Goal: Task Accomplishment & Management: Complete application form

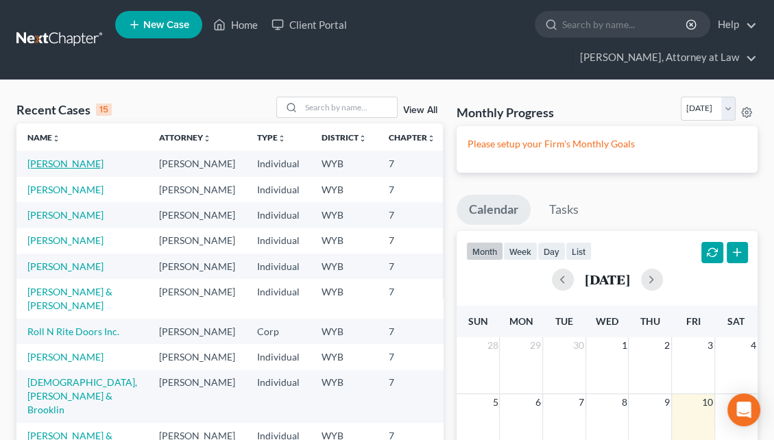
click at [53, 158] on link "[PERSON_NAME]" at bounding box center [65, 164] width 76 height 12
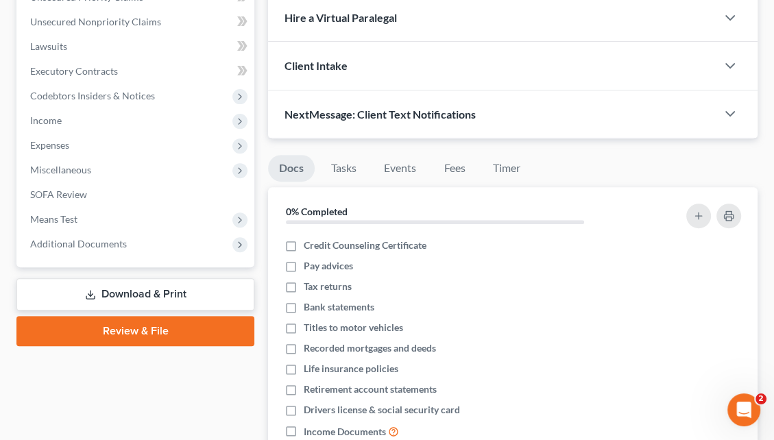
scroll to position [380, 0]
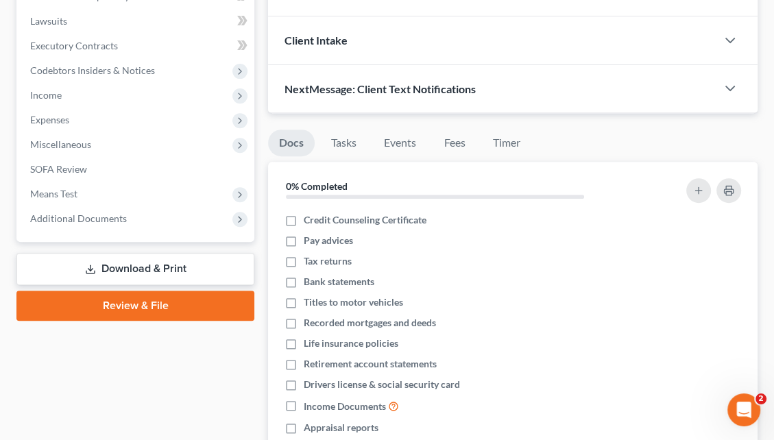
click at [142, 291] on link "Review & File" at bounding box center [135, 306] width 238 height 30
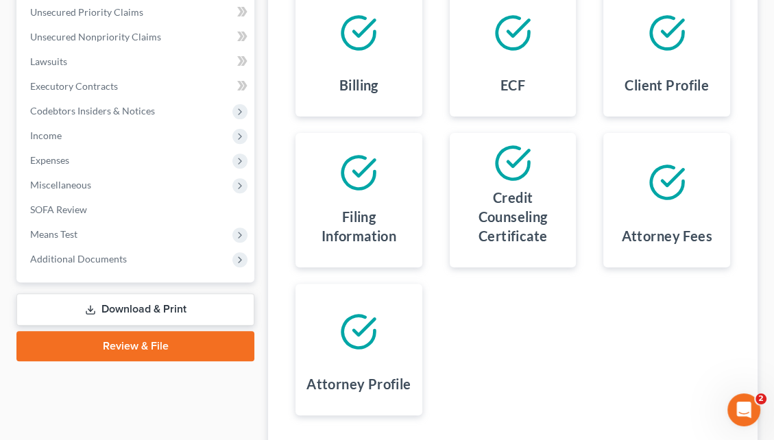
scroll to position [418, 0]
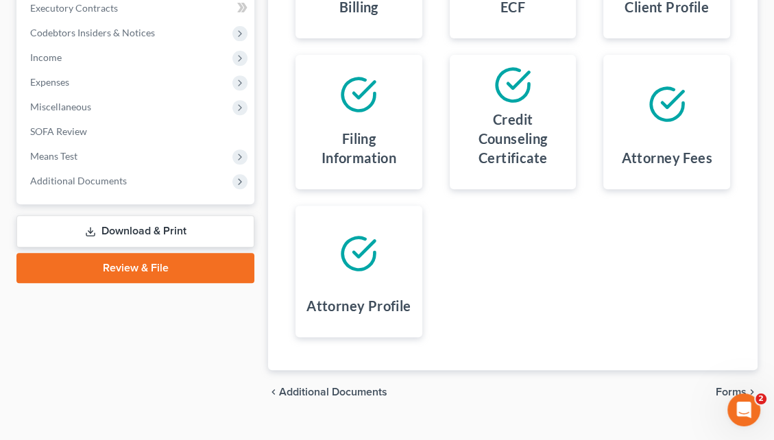
click at [731, 370] on div "chevron_left Additional Documents Forms chevron_right" at bounding box center [512, 392] width 489 height 44
click at [728, 387] on span "Forms" at bounding box center [731, 392] width 31 height 11
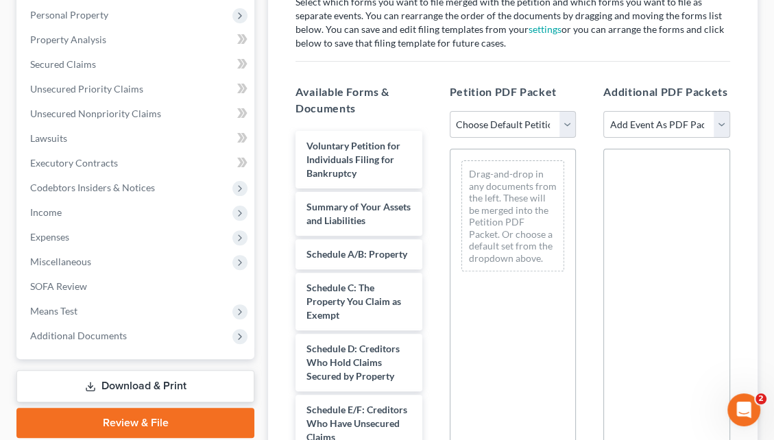
scroll to position [263, 0]
click at [767, 152] on div "[PERSON_NAME] Upgraded Chapter Chapter 7 Status Lead District WYB Preview Petit…" at bounding box center [387, 224] width 774 height 814
click at [559, 111] on select "Choose Default Petition PDF Packet Complete Bankruptcy Petition (all forms and …" at bounding box center [513, 124] width 127 height 27
select select "0"
click at [450, 111] on select "Choose Default Petition PDF Packet Complete Bankruptcy Petition (all forms and …" at bounding box center [513, 124] width 127 height 27
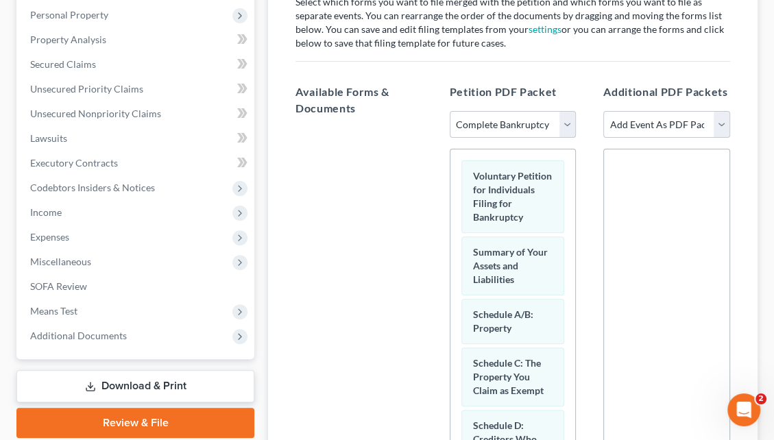
scroll to position [453, 0]
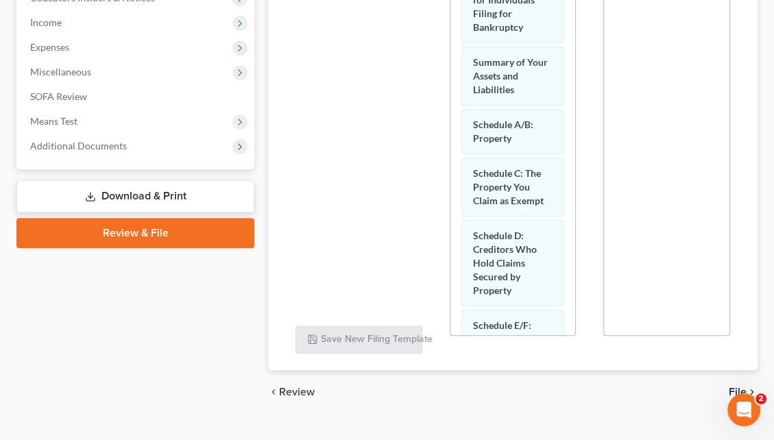
click at [740, 370] on div "chevron_left Review File chevron_right" at bounding box center [512, 392] width 489 height 44
click at [738, 387] on span "File" at bounding box center [738, 392] width 18 height 11
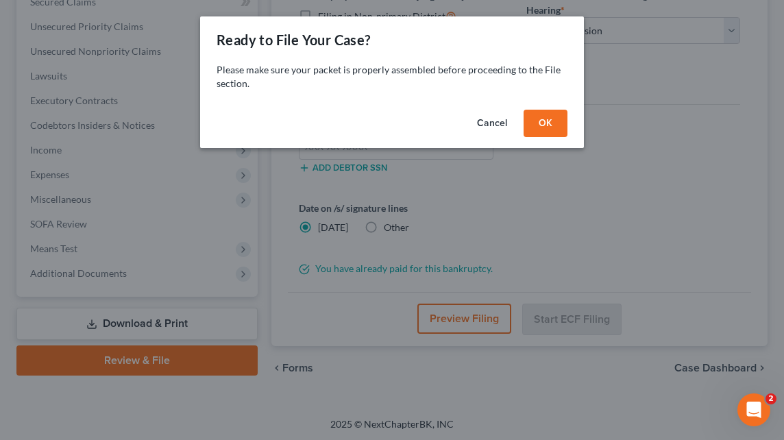
click at [546, 127] on button "OK" at bounding box center [546, 123] width 44 height 27
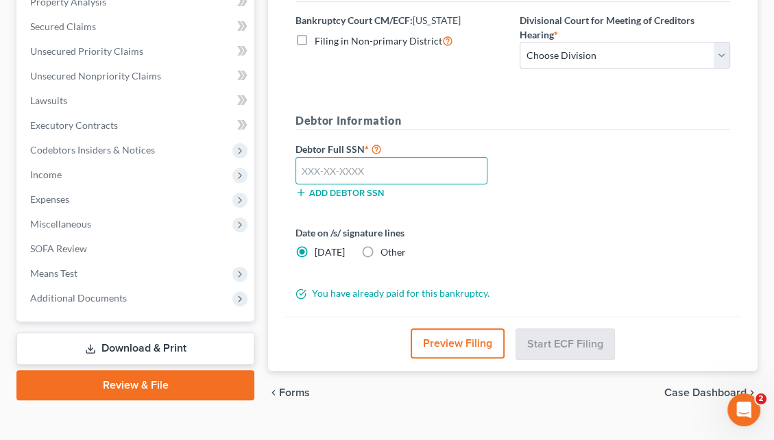
click at [342, 157] on input "text" at bounding box center [391, 170] width 192 height 27
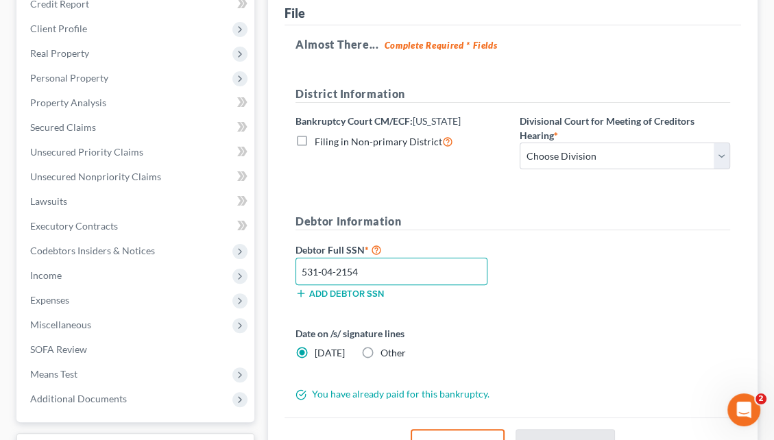
scroll to position [199, 0]
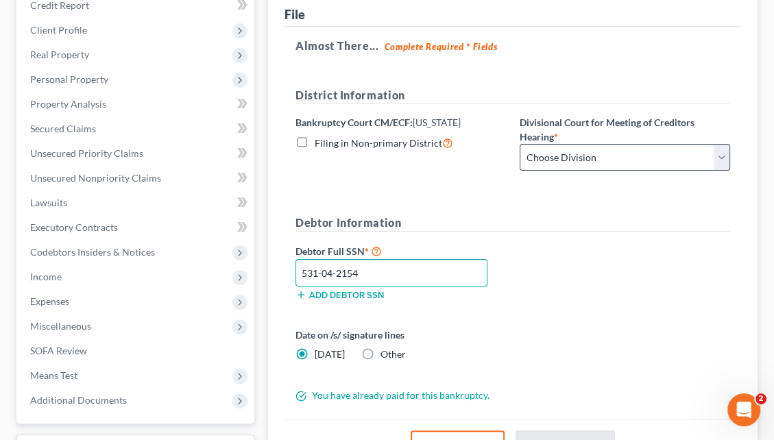
type input "531-04-2154"
click at [685, 144] on select "Choose Division Cheyenne" at bounding box center [625, 157] width 210 height 27
select select "0"
click at [520, 144] on select "Choose Division Cheyenne" at bounding box center [625, 157] width 210 height 27
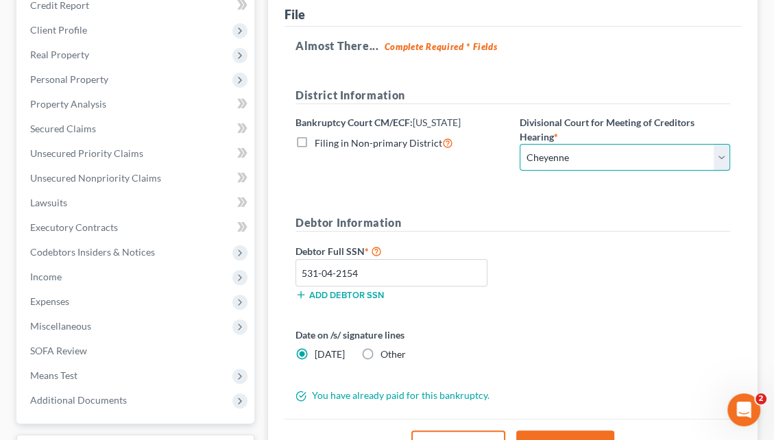
scroll to position [300, 0]
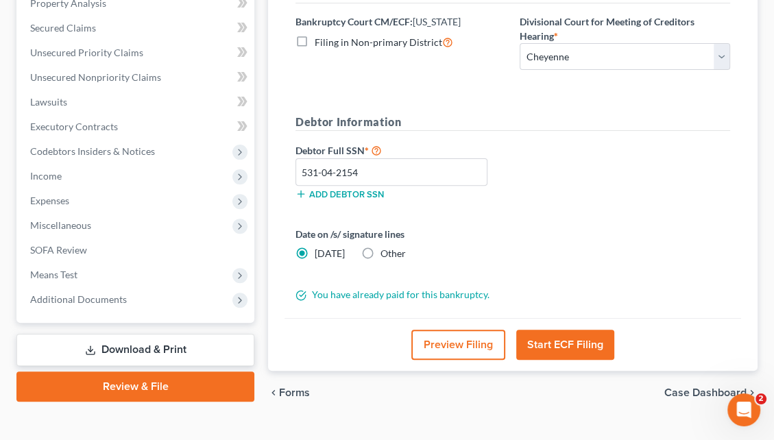
click at [567, 330] on button "Start ECF Filing" at bounding box center [565, 345] width 98 height 30
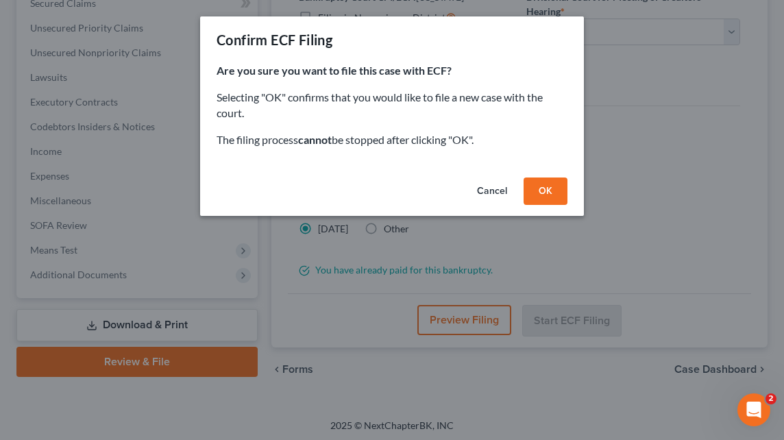
click at [546, 195] on button "OK" at bounding box center [546, 191] width 44 height 27
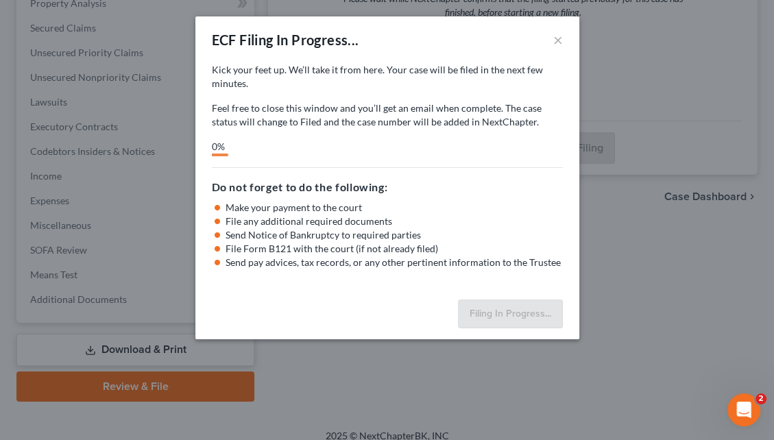
scroll to position [287, 0]
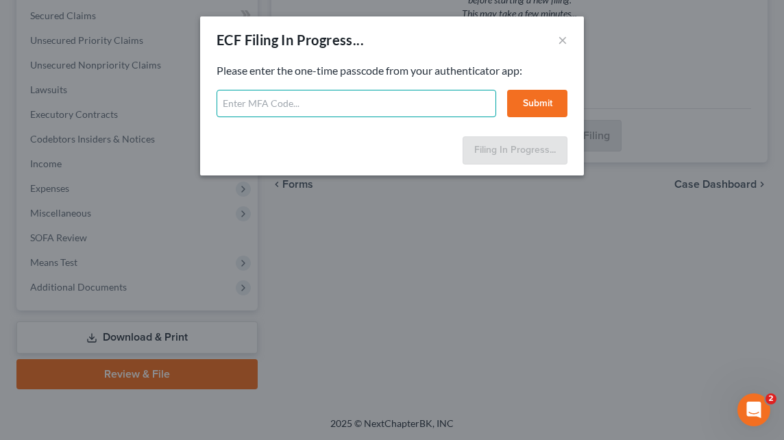
click at [267, 104] on input "text" at bounding box center [357, 103] width 280 height 27
type input "866734"
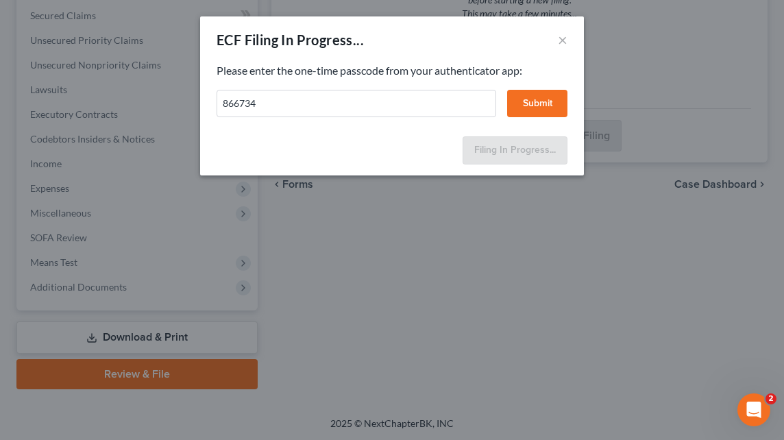
click at [524, 106] on button "Submit" at bounding box center [537, 103] width 60 height 27
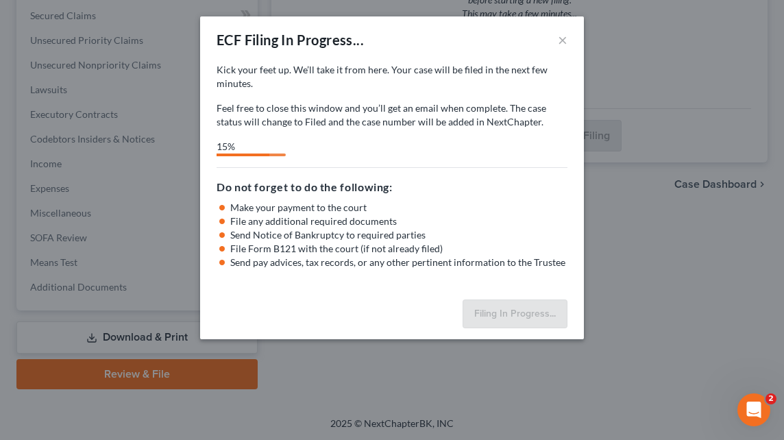
select select "0"
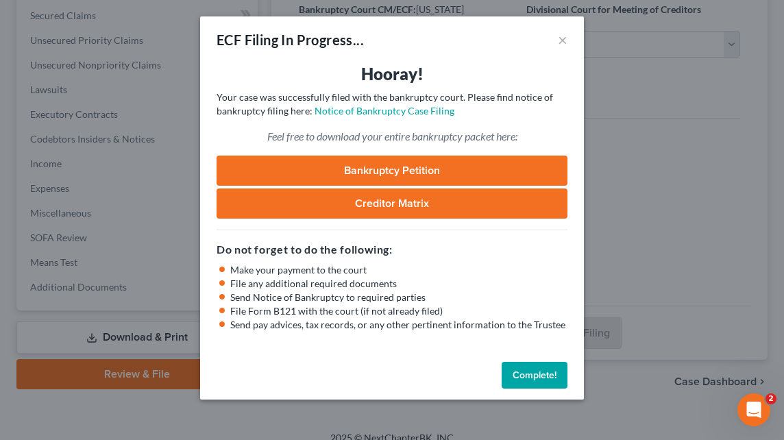
click at [380, 165] on link "Bankruptcy Petition" at bounding box center [392, 171] width 351 height 30
click at [539, 391] on div "Complete!" at bounding box center [392, 378] width 384 height 44
click at [529, 372] on button "Complete!" at bounding box center [535, 375] width 66 height 27
